Goal: Transaction & Acquisition: Purchase product/service

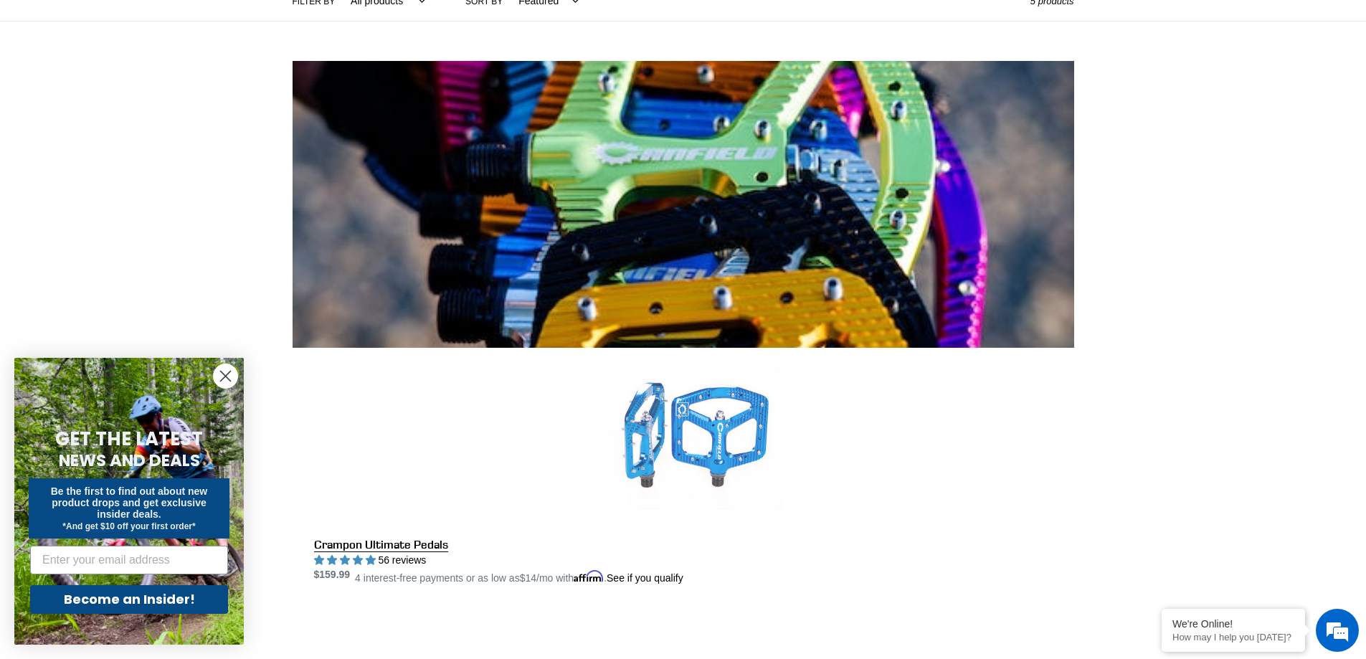
click at [738, 348] on link "Crampon Ultimate Pedals" at bounding box center [694, 467] width 760 height 239
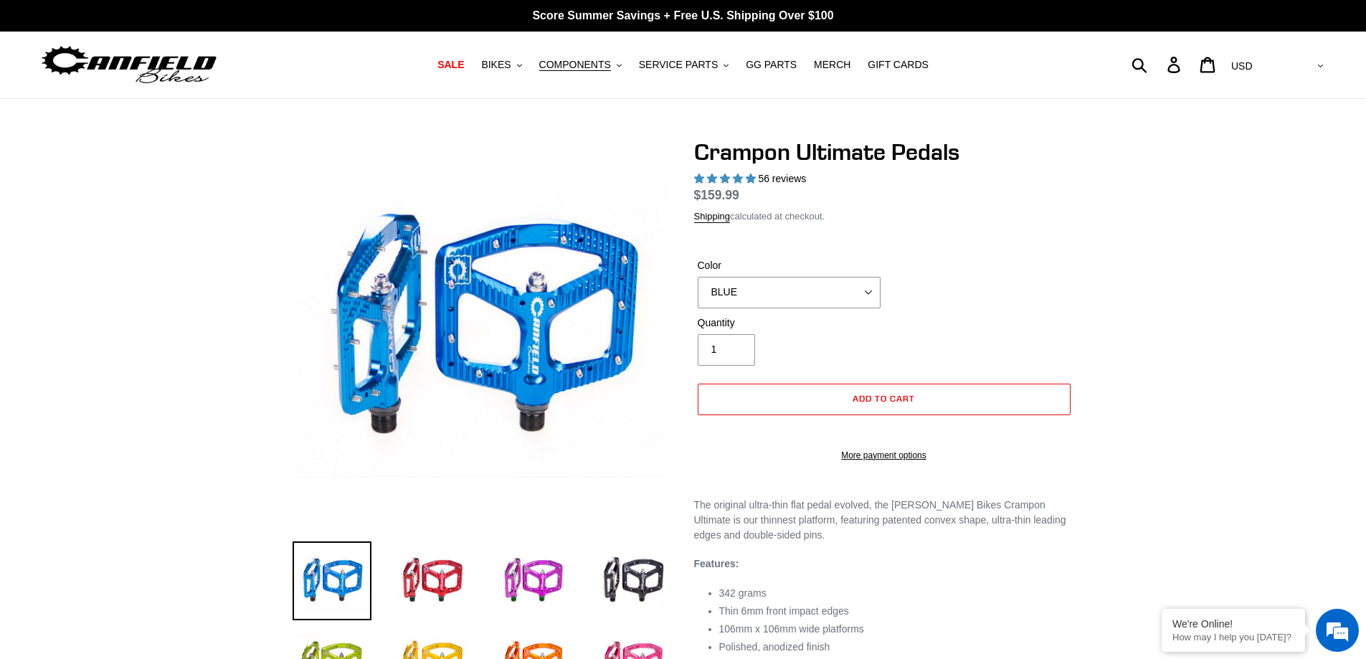
select select "highest-rating"
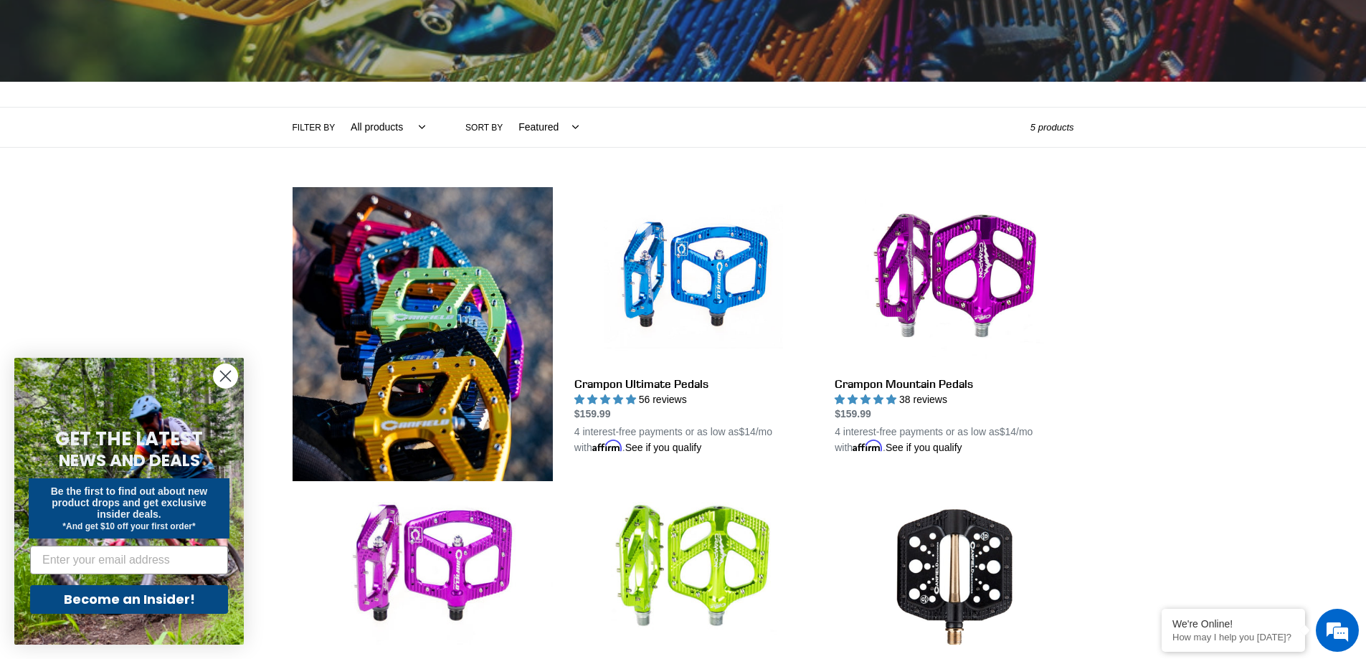
scroll to position [14, 0]
